Goal: Task Accomplishment & Management: Manage account settings

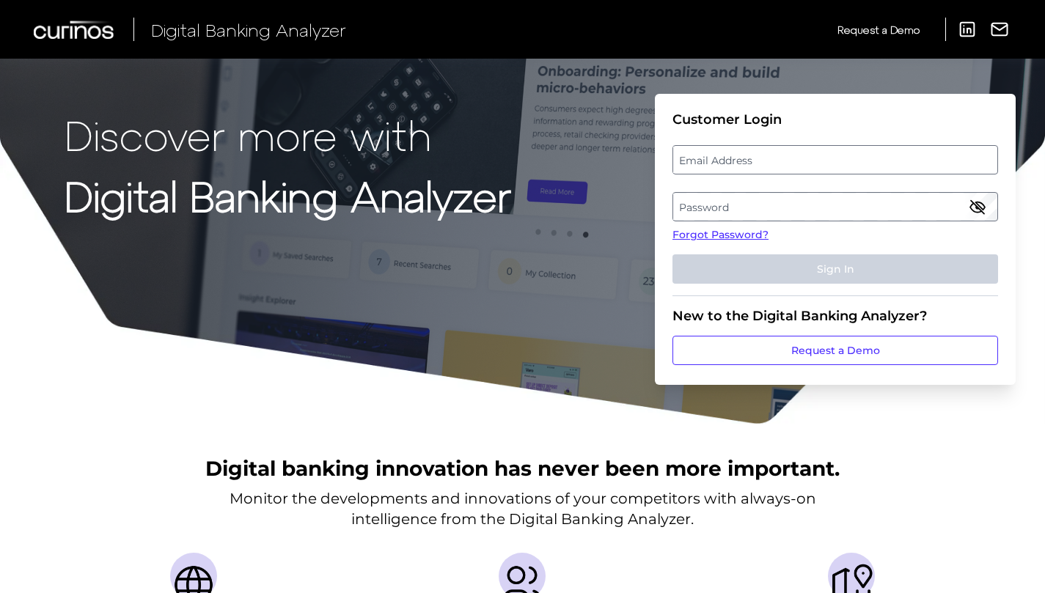
click at [782, 161] on label "Email Address" at bounding box center [834, 160] width 323 height 26
click at [782, 161] on input "email" at bounding box center [835, 159] width 326 height 29
click at [782, 161] on input "Email Address" at bounding box center [835, 159] width 326 height 29
type input "brandon.schilling@northwest.com"
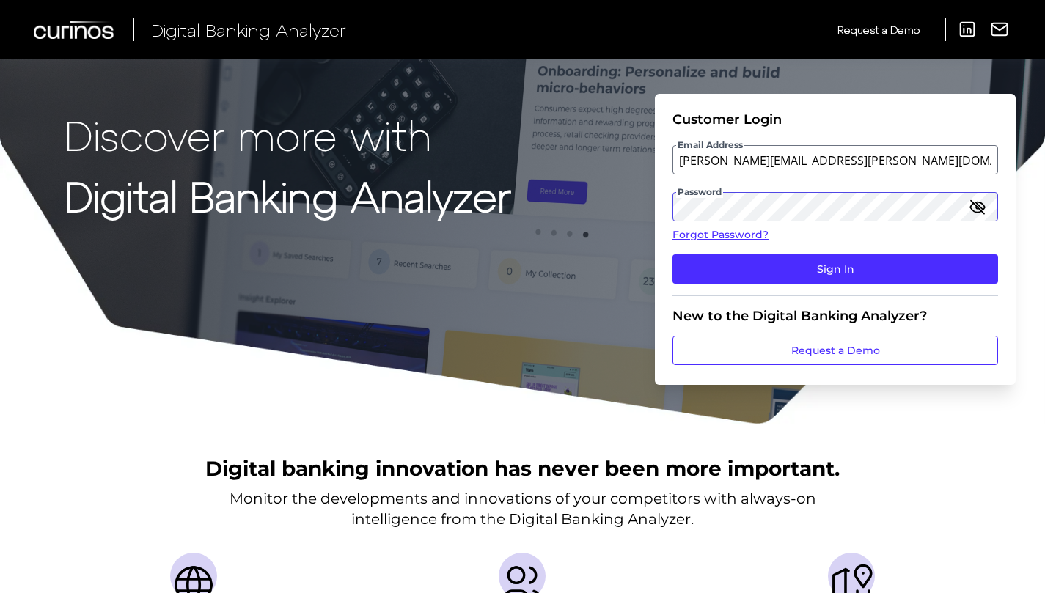
click at [672, 254] on button "Sign In" at bounding box center [835, 268] width 326 height 29
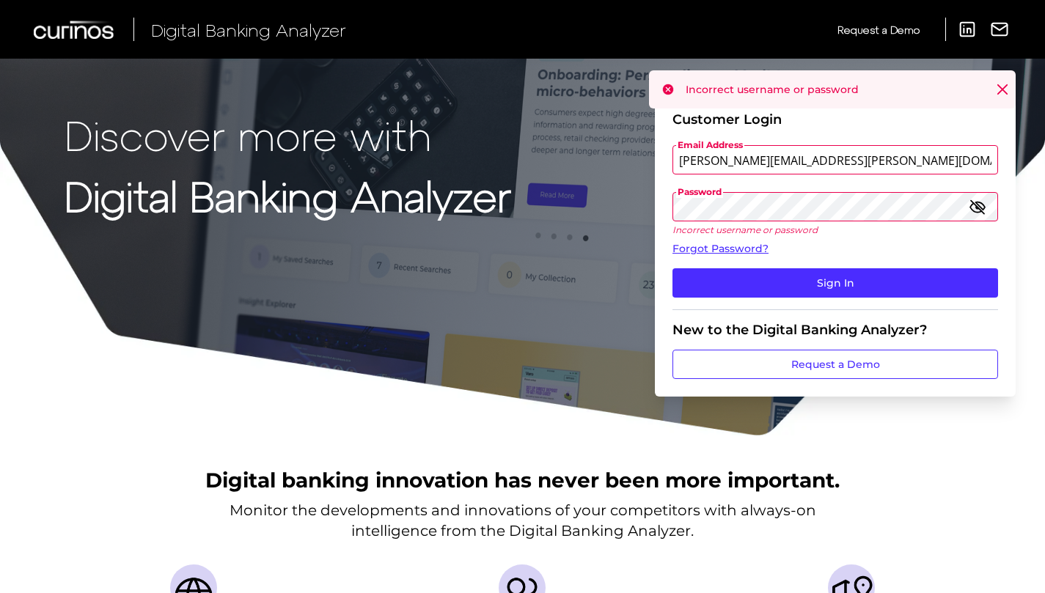
click at [386, 199] on div "Discover more with Digital Banking Analyzer Customer Login Email Address brando…" at bounding box center [522, 218] width 1045 height 437
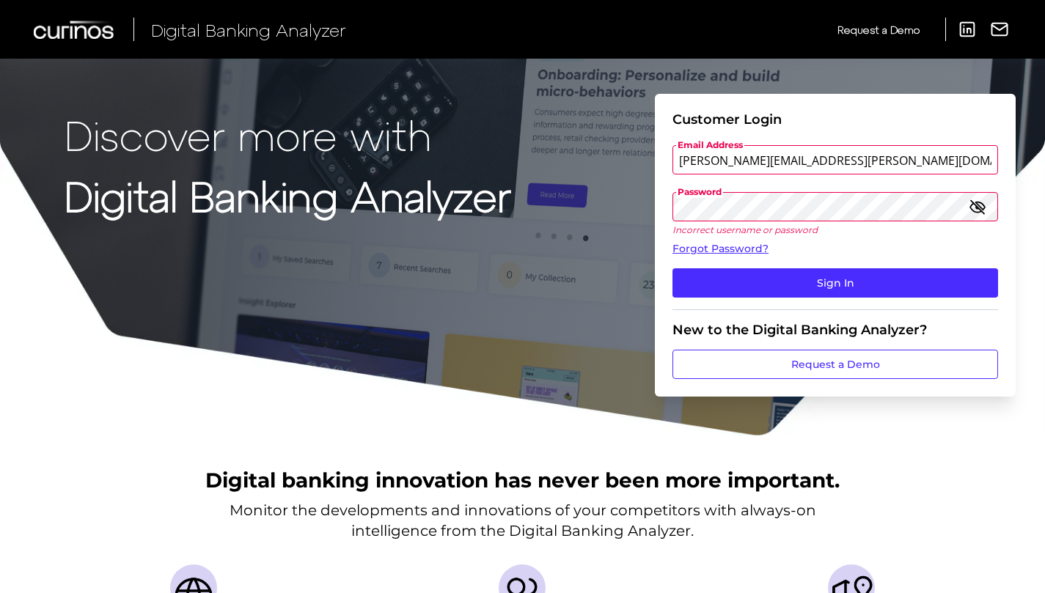
click at [672, 268] on button "Sign In" at bounding box center [835, 282] width 326 height 29
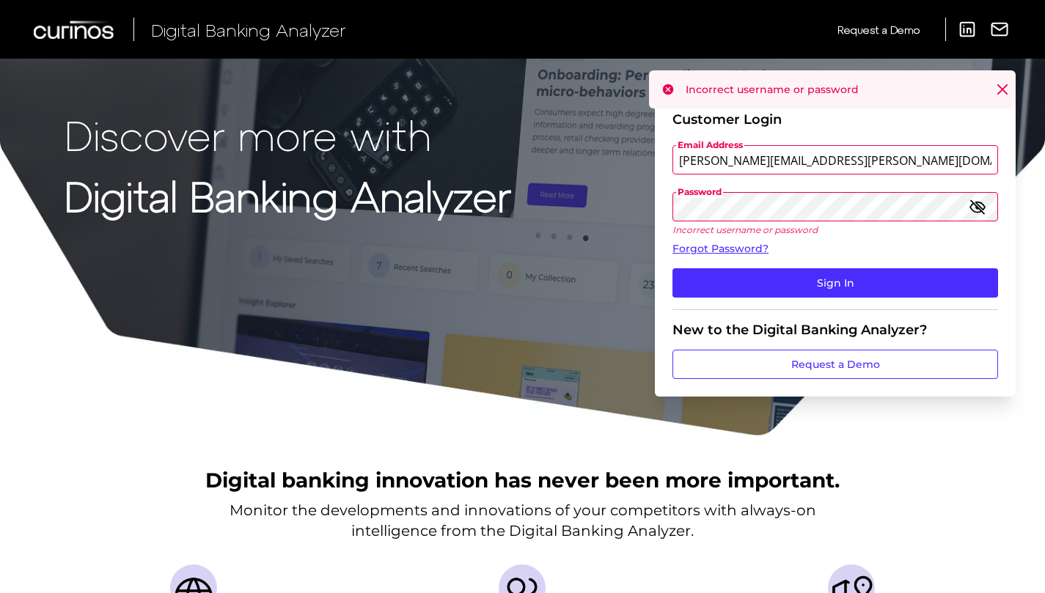
click at [488, 185] on div "Discover more with Digital Banking Analyzer Customer Login Email Address brando…" at bounding box center [522, 218] width 1045 height 437
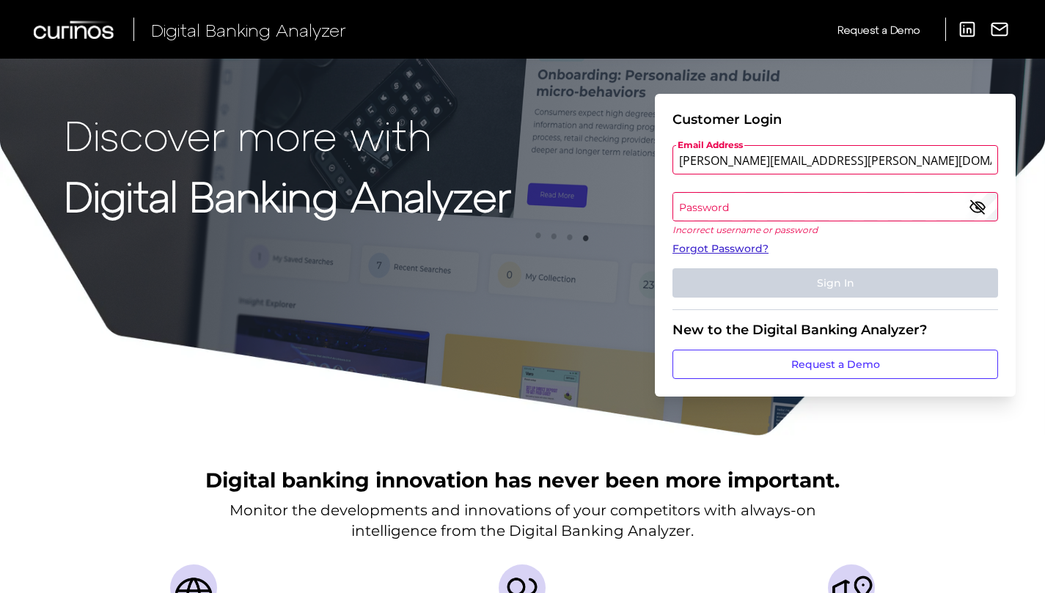
click at [737, 249] on link "Forgot Password?" at bounding box center [835, 248] width 326 height 15
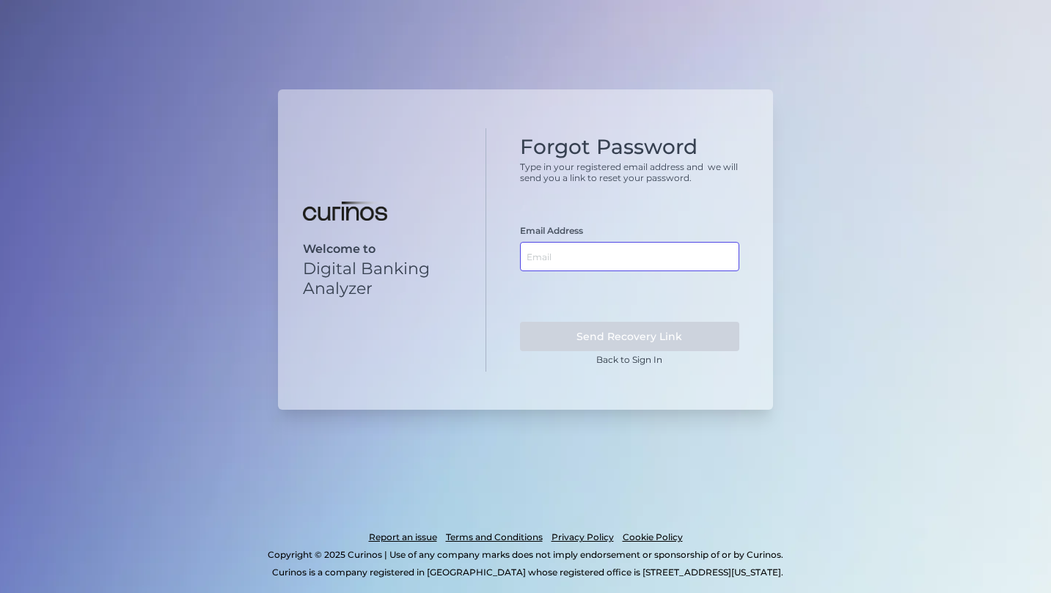
click at [610, 257] on input "text" at bounding box center [630, 256] width 220 height 29
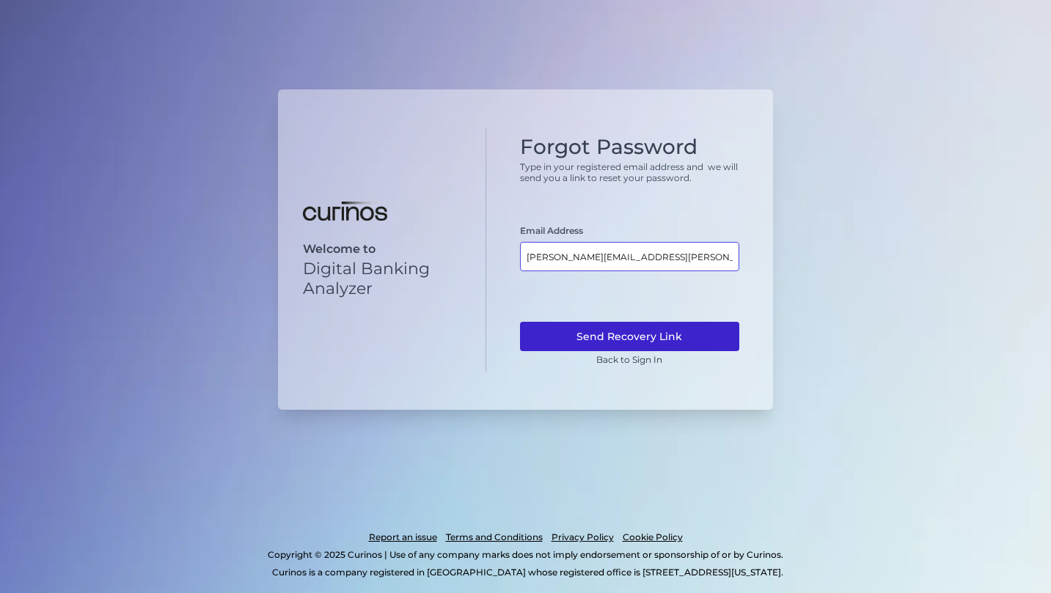
type input "brandon.schilling@northwest.com"
click at [634, 331] on button "Send Recovery Link" at bounding box center [630, 336] width 220 height 29
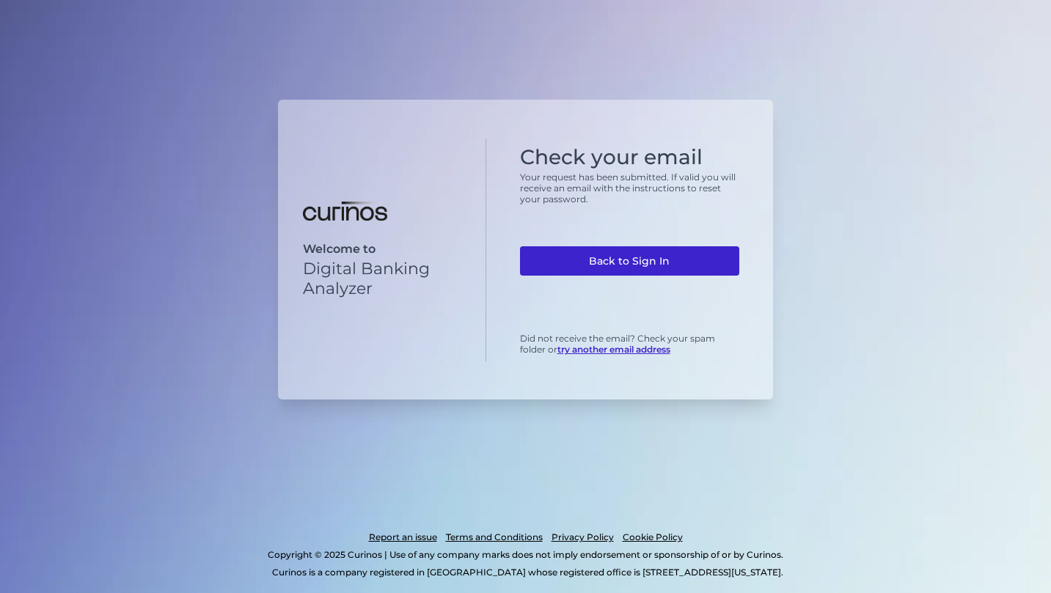
click at [618, 262] on link "Back to Sign In" at bounding box center [630, 260] width 220 height 29
